Goal: Information Seeking & Learning: Learn about a topic

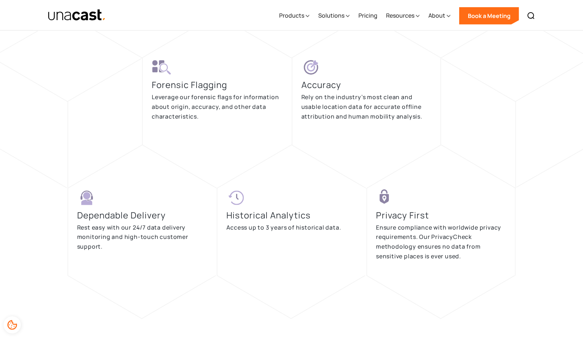
scroll to position [1530, 0]
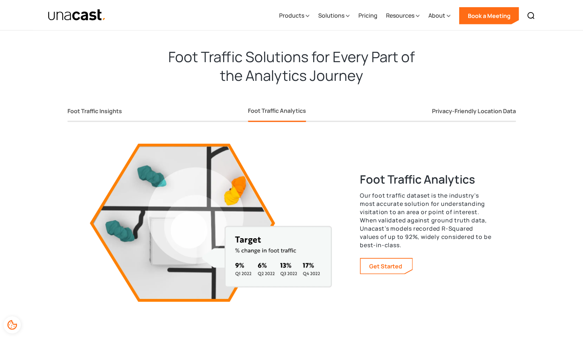
scroll to position [1243, 0]
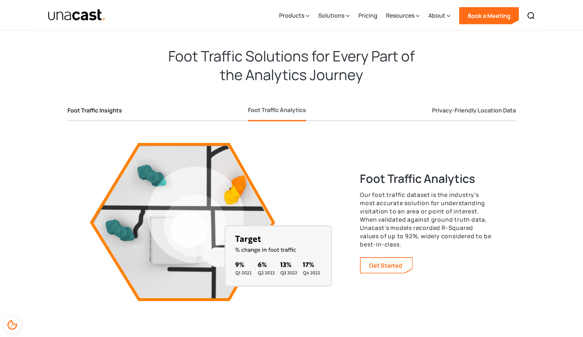
click at [87, 112] on div "Foot Traffic Insights" at bounding box center [94, 111] width 55 height 8
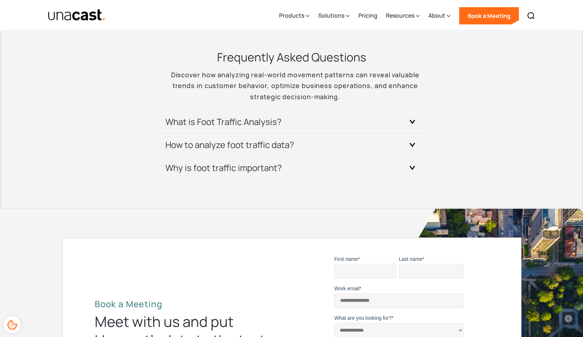
scroll to position [1568, 0]
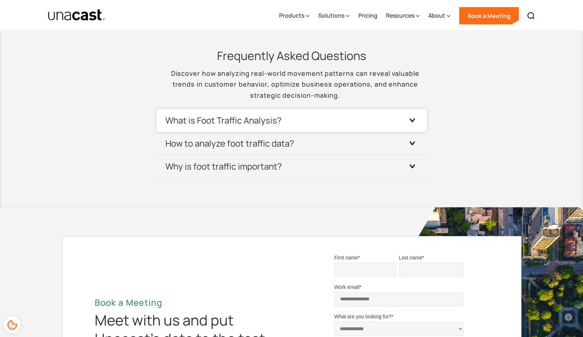
click at [225, 118] on h3 "What is Foot Traffic Analysis?" at bounding box center [223, 119] width 116 height 11
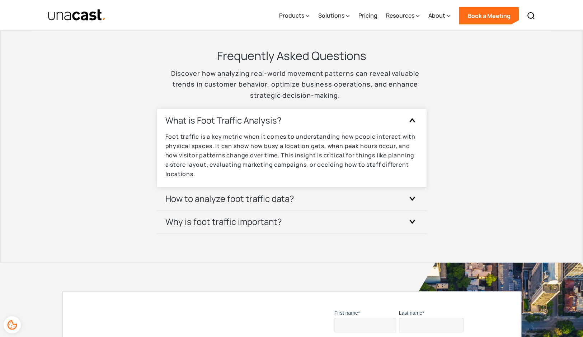
click at [225, 118] on h3 "What is Foot Traffic Analysis?" at bounding box center [223, 119] width 116 height 11
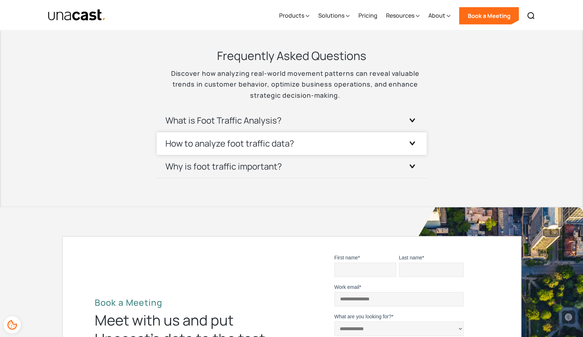
click at [226, 150] on div "How to analyze foot traffic data?" at bounding box center [291, 143] width 253 height 23
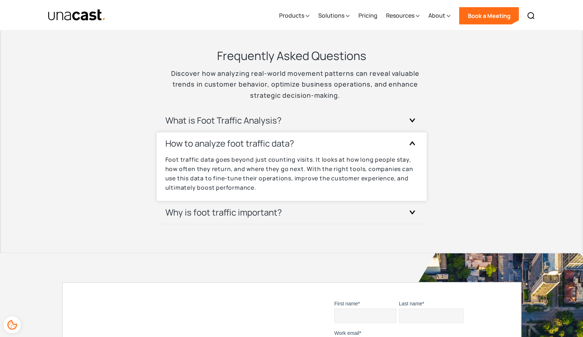
click at [226, 150] on div "How to analyze foot traffic data?" at bounding box center [291, 143] width 253 height 23
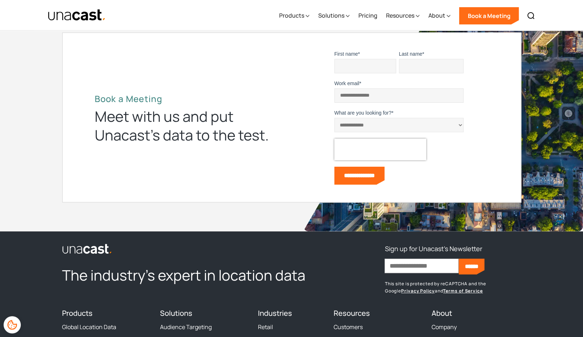
scroll to position [1946, 0]
